Goal: Information Seeking & Learning: Understand process/instructions

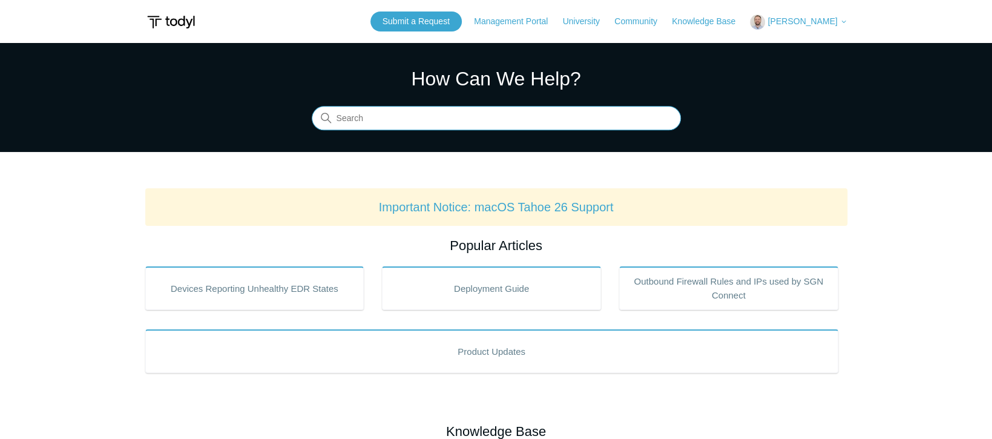
click at [421, 117] on input "Search" at bounding box center [496, 119] width 369 height 24
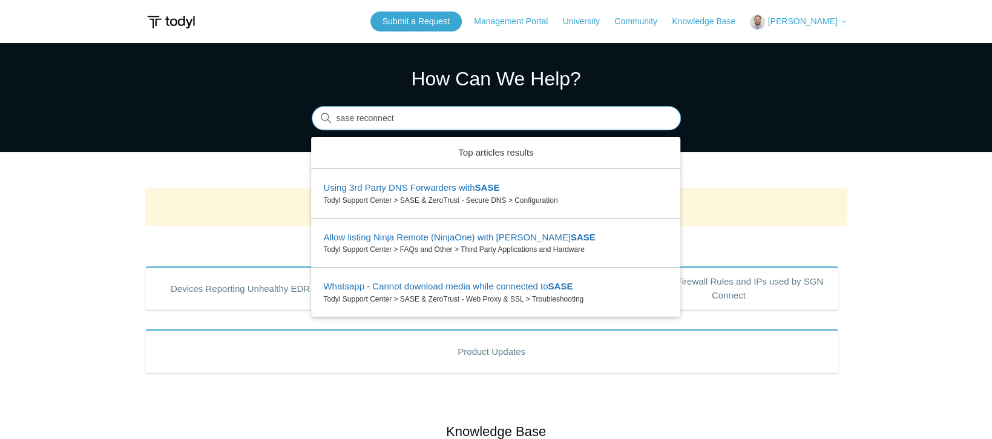
drag, startPoint x: 421, startPoint y: 117, endPoint x: 287, endPoint y: 114, distance: 134.4
click at [287, 114] on section "How Can We Help? Search There are 3 results for your search. Use the Up and Dow…" at bounding box center [496, 97] width 992 height 109
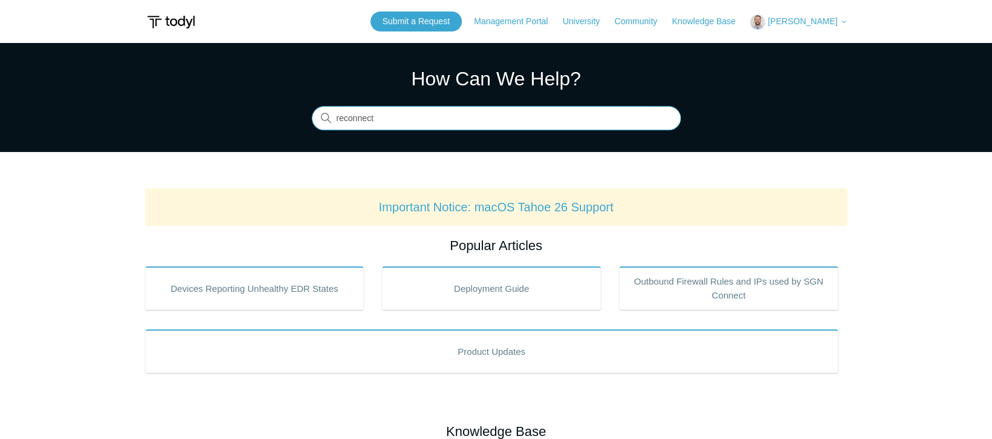
type input "reconnect"
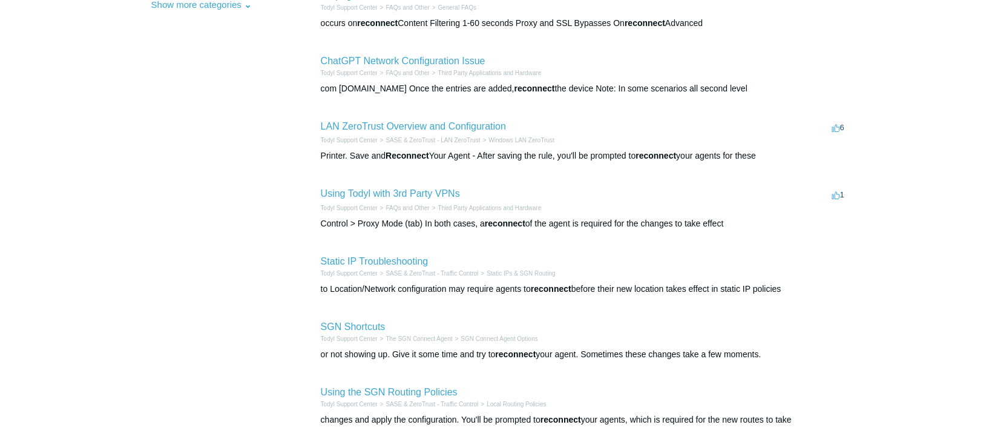
scroll to position [303, 0]
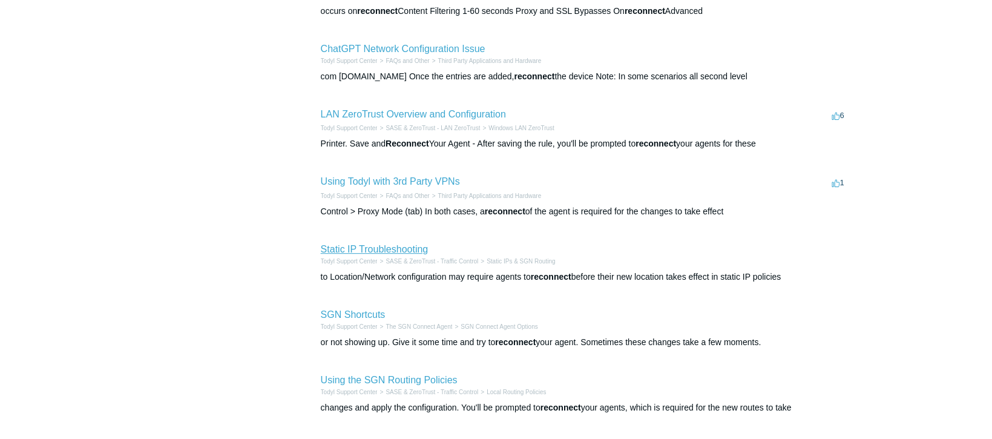
click at [358, 250] on link "Static IP Troubleshooting" at bounding box center [375, 249] width 108 height 10
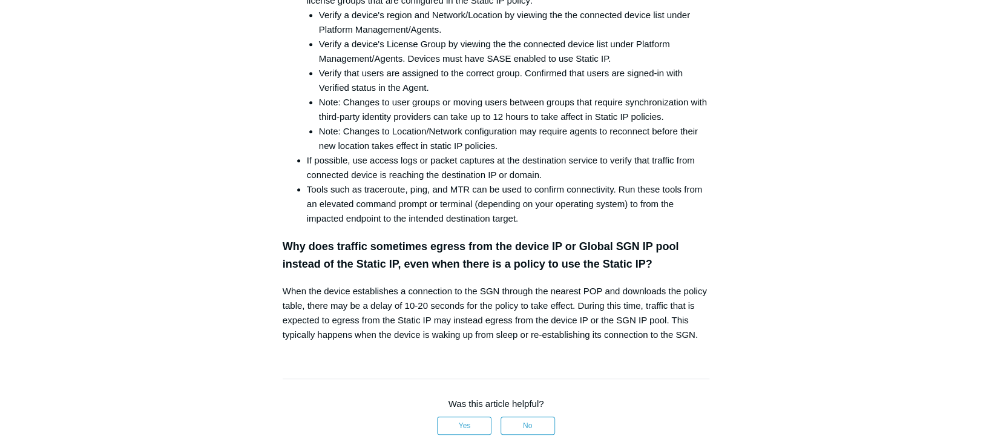
scroll to position [504, 0]
